Goal: Navigation & Orientation: Find specific page/section

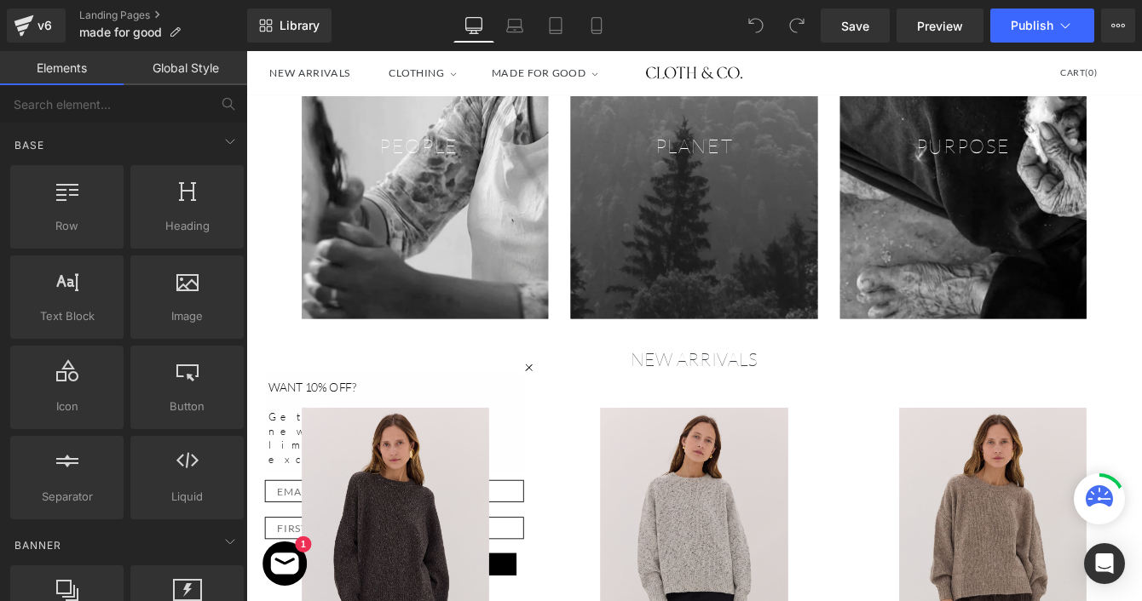
scroll to position [658, 0]
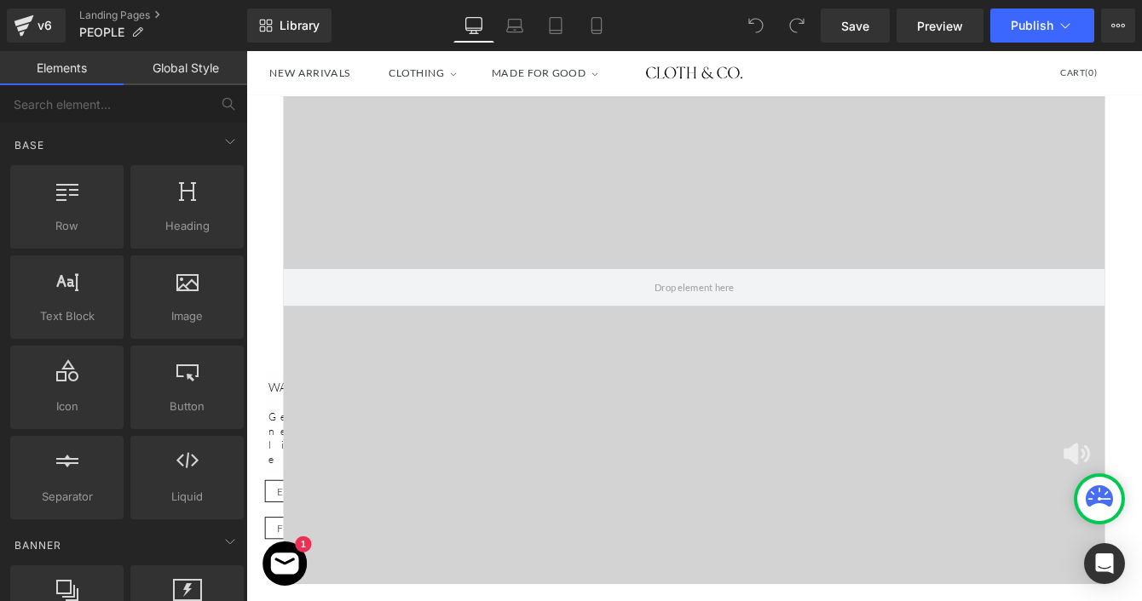
scroll to position [1671, 0]
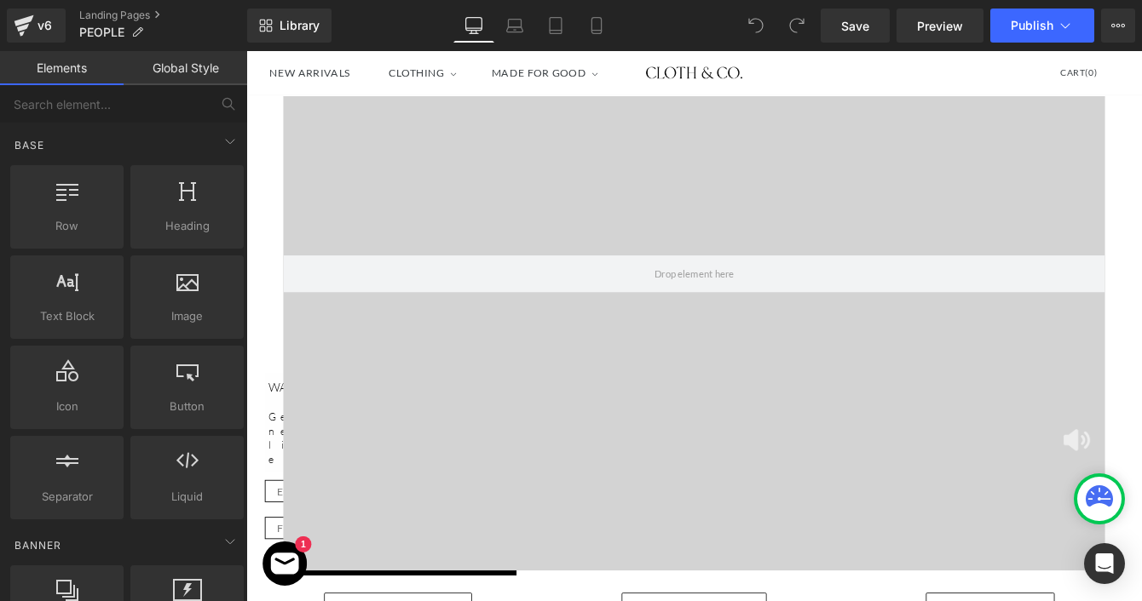
click at [888, 428] on div at bounding box center [762, 308] width 946 height 682
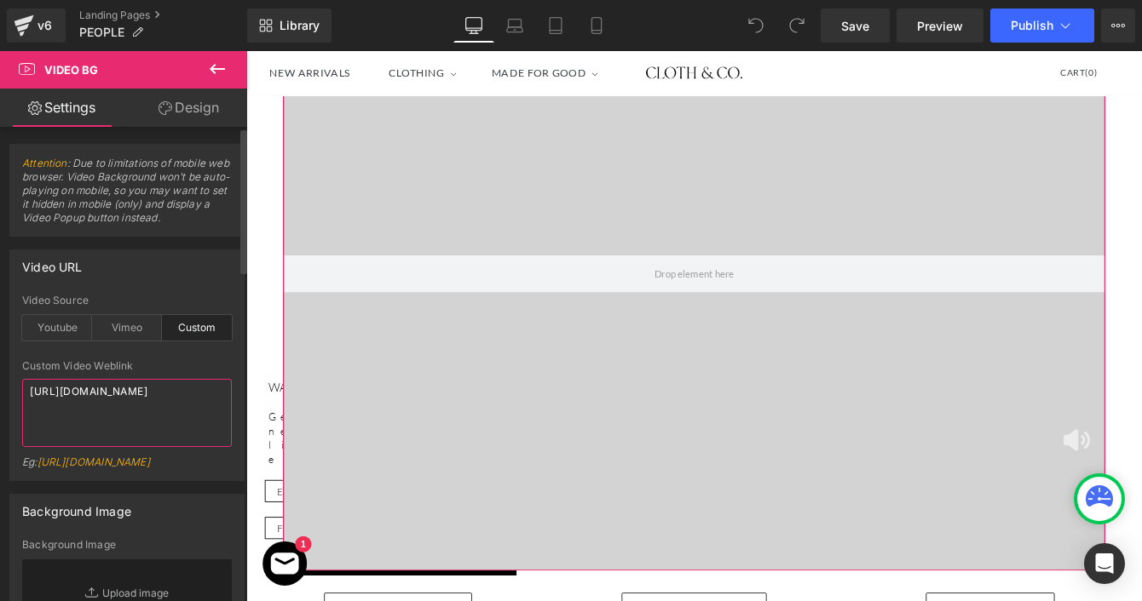
click at [116, 422] on textarea "https://cdn.shopify.com/videos/c/o/v/490a87a2ff0a4818b0f6bac2eca351b4.mp4" at bounding box center [127, 413] width 210 height 68
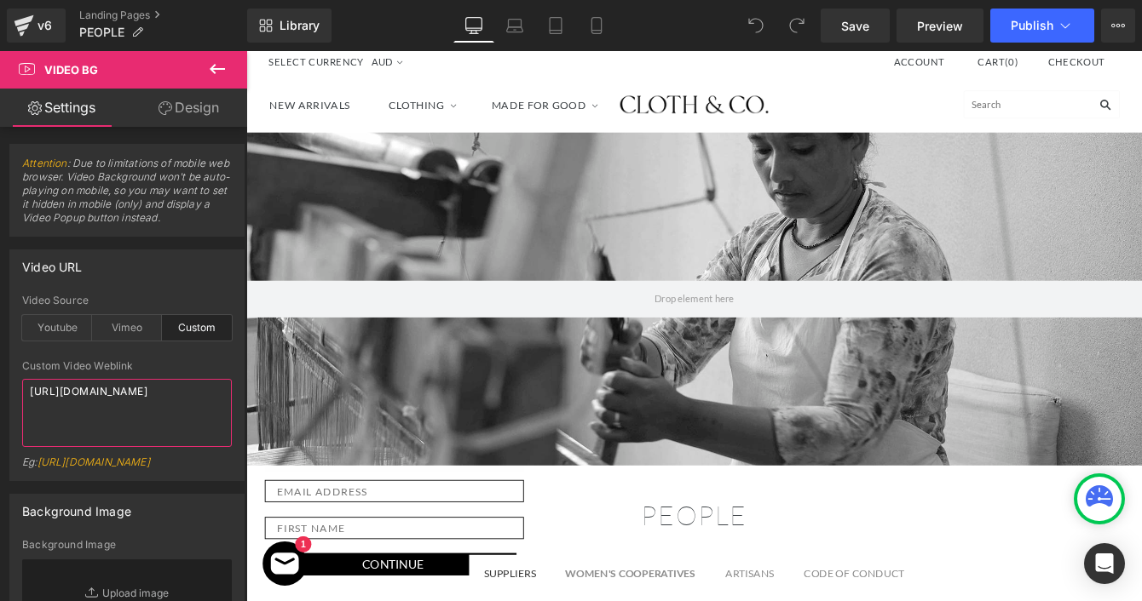
scroll to position [0, 0]
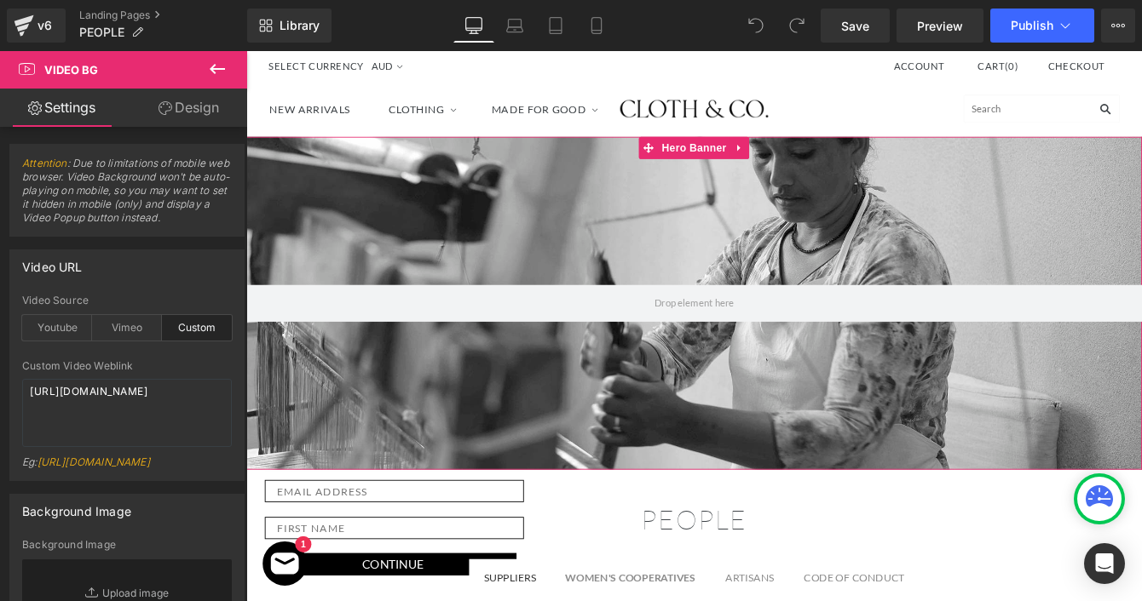
click at [835, 191] on div at bounding box center [761, 341] width 1031 height 383
